Goal: Transaction & Acquisition: Purchase product/service

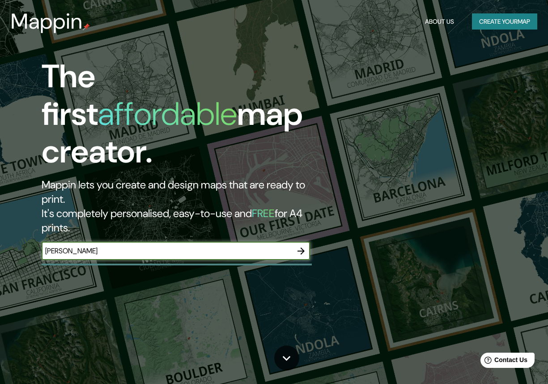
type input "[PERSON_NAME]"
click at [306, 245] on icon "button" at bounding box center [301, 250] width 11 height 11
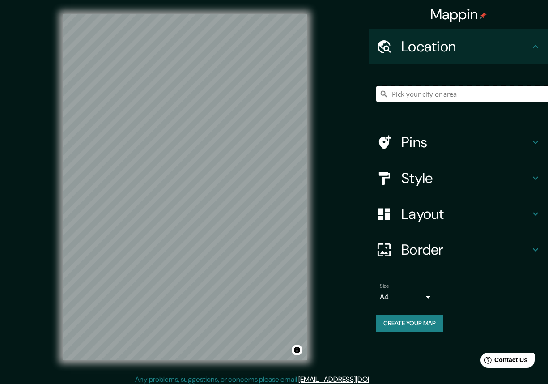
click at [456, 89] on input "Pick your city or area" at bounding box center [462, 94] width 172 height 16
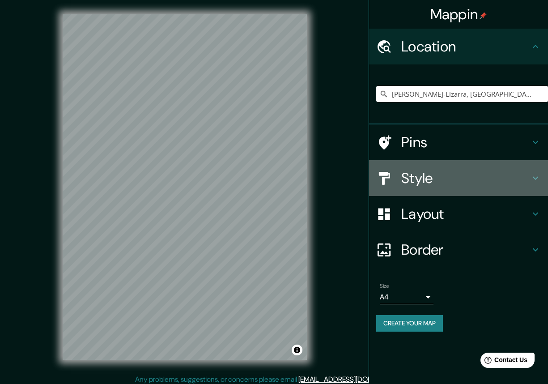
click at [532, 172] on div "Style" at bounding box center [458, 178] width 179 height 36
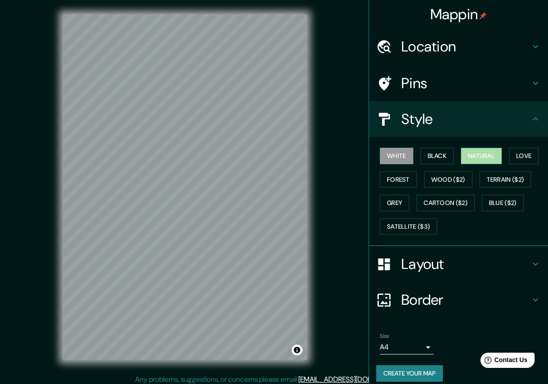
click at [499, 152] on button "Natural" at bounding box center [481, 156] width 41 height 17
click at [522, 161] on button "Love" at bounding box center [524, 156] width 30 height 17
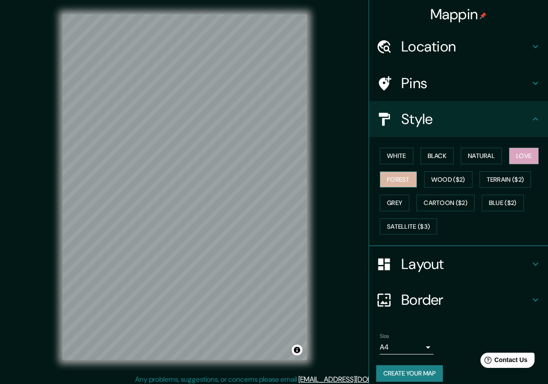
click at [399, 178] on button "Forest" at bounding box center [398, 179] width 37 height 17
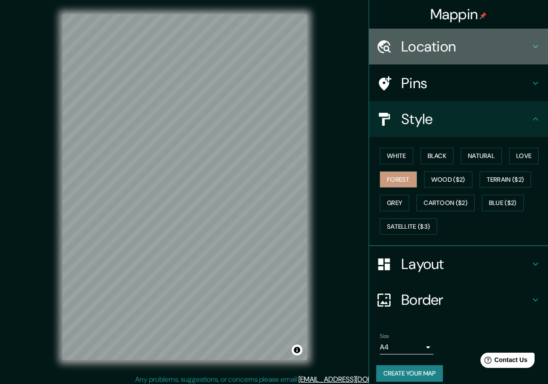
click at [537, 43] on icon at bounding box center [535, 46] width 11 height 11
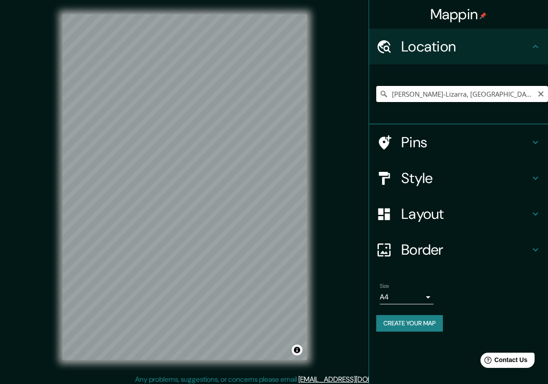
click at [487, 93] on input "[PERSON_NAME]-Lizarra, [GEOGRAPHIC_DATA], [GEOGRAPHIC_DATA]" at bounding box center [462, 94] width 172 height 16
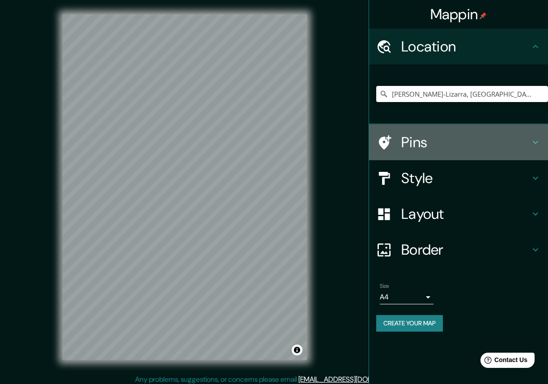
click at [535, 146] on icon at bounding box center [535, 142] width 11 height 11
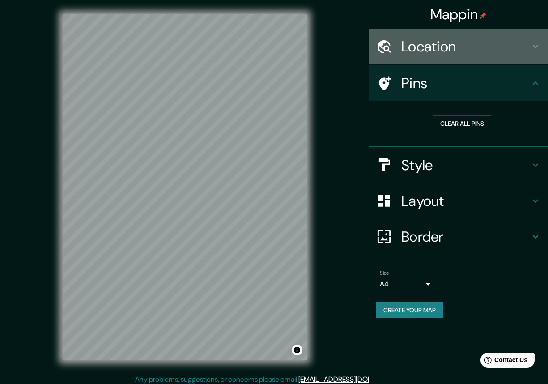
click at [470, 51] on h4 "Location" at bounding box center [465, 47] width 129 height 18
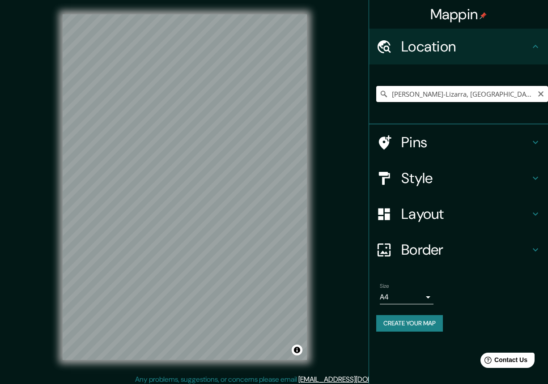
drag, startPoint x: 503, startPoint y: 97, endPoint x: 297, endPoint y: 50, distance: 211.6
click at [376, 86] on input "[PERSON_NAME]-Lizarra, [GEOGRAPHIC_DATA], [GEOGRAPHIC_DATA]" at bounding box center [462, 94] width 172 height 16
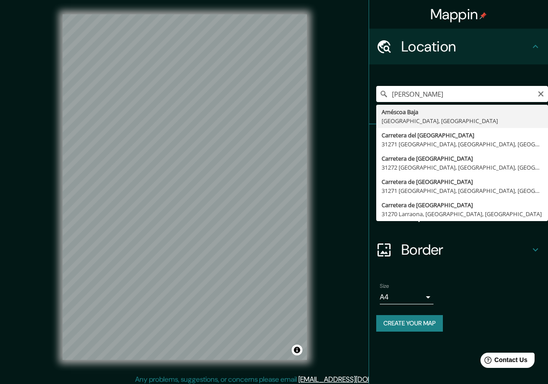
type input "Améscoa Baja, [GEOGRAPHIC_DATA], [GEOGRAPHIC_DATA]"
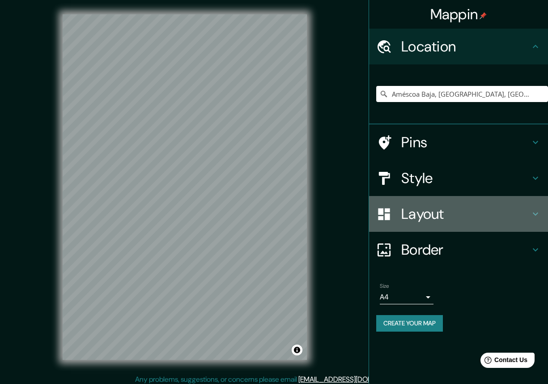
click at [536, 207] on div "Layout" at bounding box center [458, 214] width 179 height 36
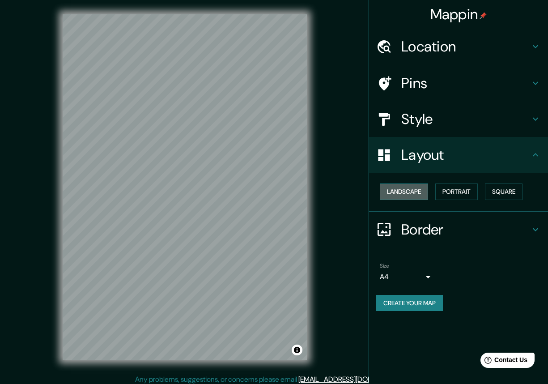
click at [409, 191] on button "Landscape" at bounding box center [404, 191] width 48 height 17
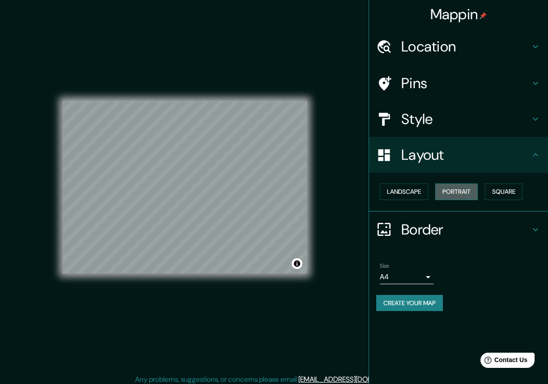
click at [468, 187] on button "Portrait" at bounding box center [456, 191] width 42 height 17
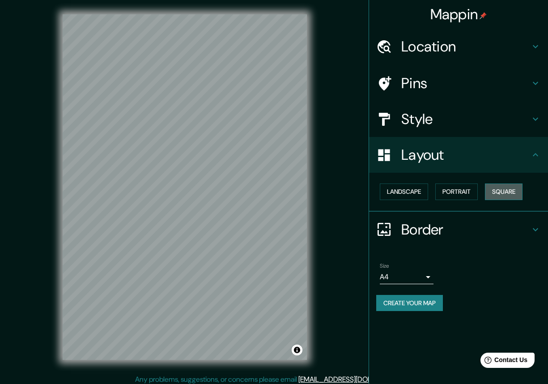
click at [519, 191] on button "Square" at bounding box center [504, 191] width 38 height 17
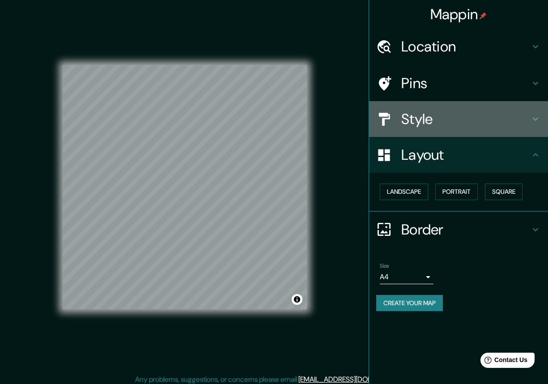
click at [514, 120] on h4 "Style" at bounding box center [465, 119] width 129 height 18
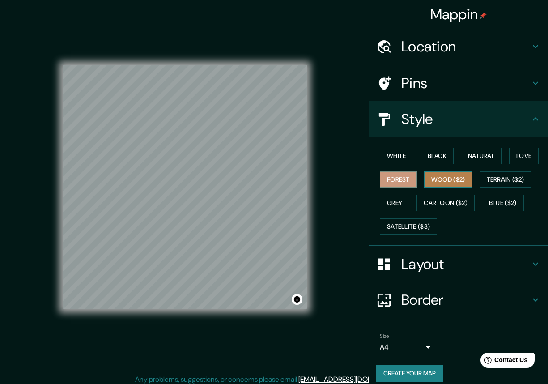
click at [435, 180] on button "Wood ($2)" at bounding box center [448, 179] width 48 height 17
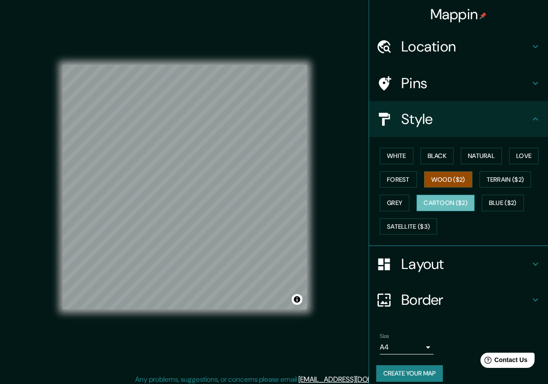
click at [433, 203] on button "Cartoon ($2)" at bounding box center [445, 203] width 58 height 17
click at [429, 182] on button "Wood ($2)" at bounding box center [448, 179] width 48 height 17
click at [471, 157] on button "Natural" at bounding box center [481, 156] width 41 height 17
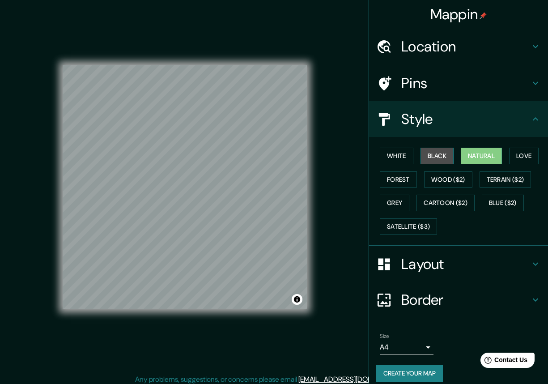
click at [430, 163] on button "Black" at bounding box center [437, 156] width 34 height 17
click at [399, 158] on button "White" at bounding box center [397, 156] width 34 height 17
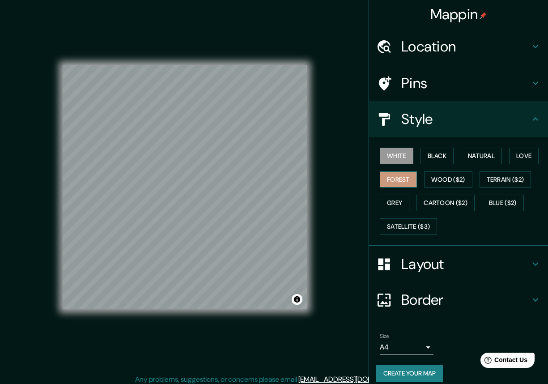
click at [402, 182] on button "Forest" at bounding box center [398, 179] width 37 height 17
click at [409, 231] on button "Satellite ($3)" at bounding box center [408, 226] width 57 height 17
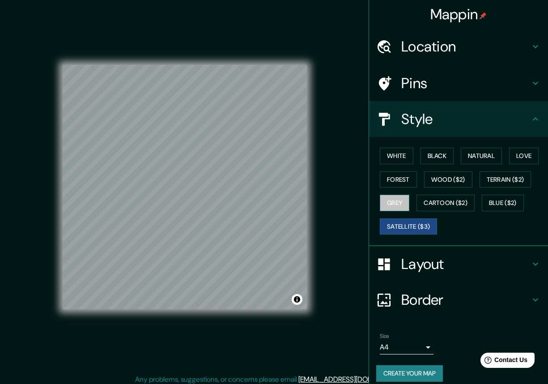
click at [399, 201] on button "Grey" at bounding box center [395, 203] width 30 height 17
click at [448, 182] on button "Wood ($2)" at bounding box center [448, 179] width 48 height 17
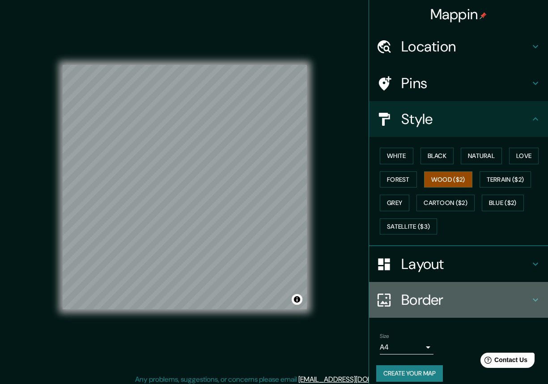
click at [528, 307] on h4 "Border" at bounding box center [465, 300] width 129 height 18
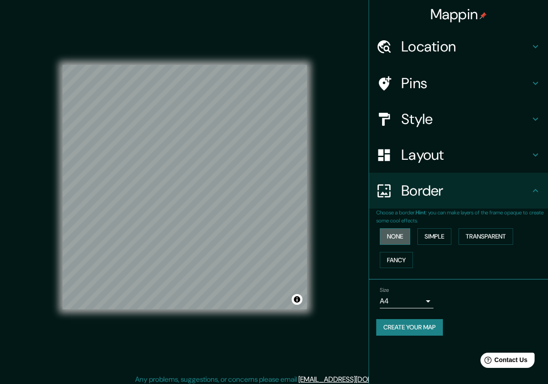
click at [393, 237] on button "None" at bounding box center [395, 236] width 30 height 17
click at [390, 262] on button "Fancy" at bounding box center [396, 260] width 33 height 17
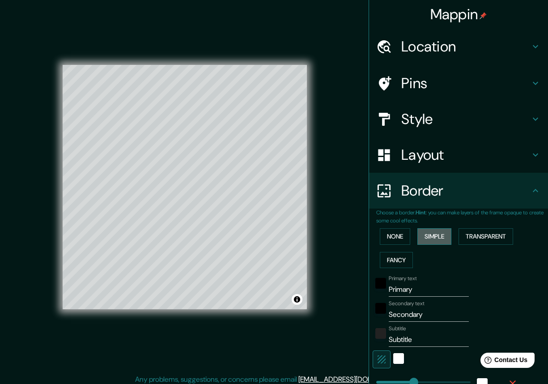
click at [422, 228] on button "Simple" at bounding box center [434, 236] width 34 height 17
click at [499, 247] on div "None Simple Transparent Fancy" at bounding box center [462, 247] width 172 height 47
click at [500, 238] on button "Transparent" at bounding box center [485, 236] width 55 height 17
click at [444, 237] on button "Simple" at bounding box center [434, 236] width 34 height 17
click at [382, 243] on button "None" at bounding box center [395, 236] width 30 height 17
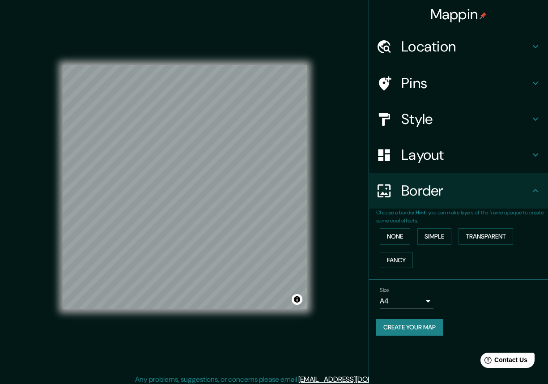
click at [416, 77] on h4 "Pins" at bounding box center [465, 83] width 129 height 18
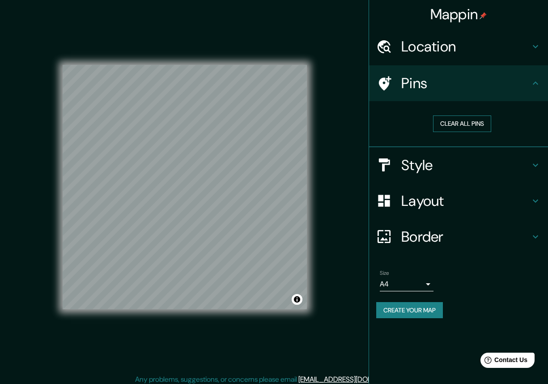
click at [451, 123] on button "Clear all pins" at bounding box center [462, 123] width 58 height 17
click at [522, 49] on h4 "Location" at bounding box center [465, 47] width 129 height 18
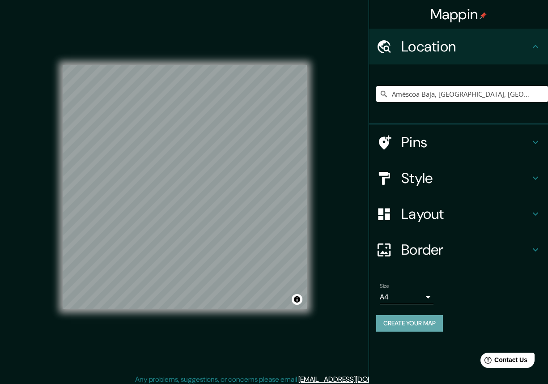
click at [415, 324] on button "Create your map" at bounding box center [409, 323] width 67 height 17
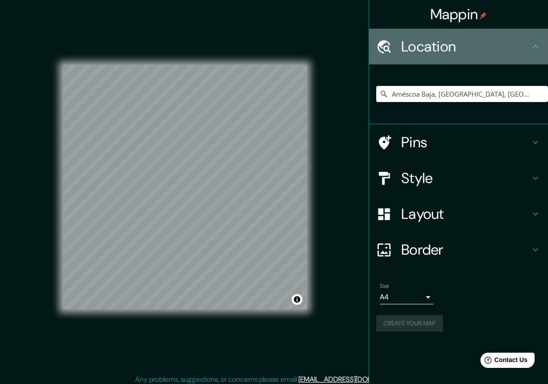
click at [488, 39] on h4 "Location" at bounding box center [465, 47] width 129 height 18
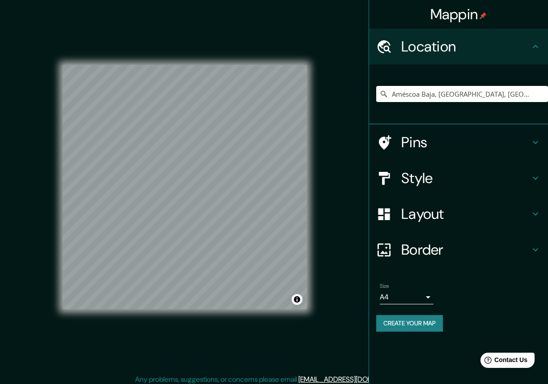
click at [427, 294] on body "Mappin Location [GEOGRAPHIC_DATA], [GEOGRAPHIC_DATA], [GEOGRAPHIC_DATA] Pins St…" at bounding box center [274, 192] width 548 height 384
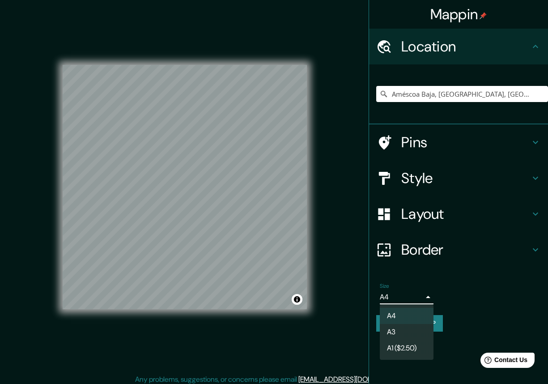
click at [514, 257] on div at bounding box center [274, 192] width 548 height 384
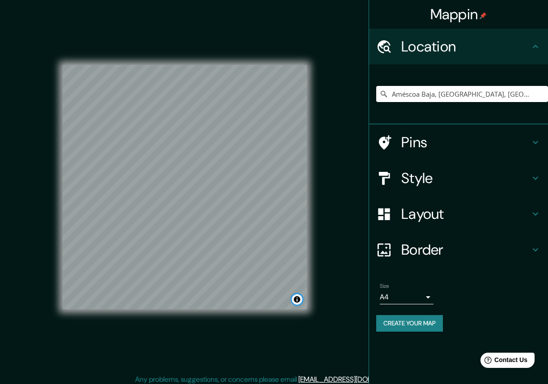
click at [294, 298] on button "Toggle attribution" at bounding box center [297, 299] width 11 height 11
click at [316, 282] on div "© Mapbox © OpenStreetMap Improve this map" at bounding box center [184, 187] width 273 height 374
click at [296, 296] on button "Toggle attribution" at bounding box center [297, 299] width 11 height 11
